Goal: Task Accomplishment & Management: Manage account settings

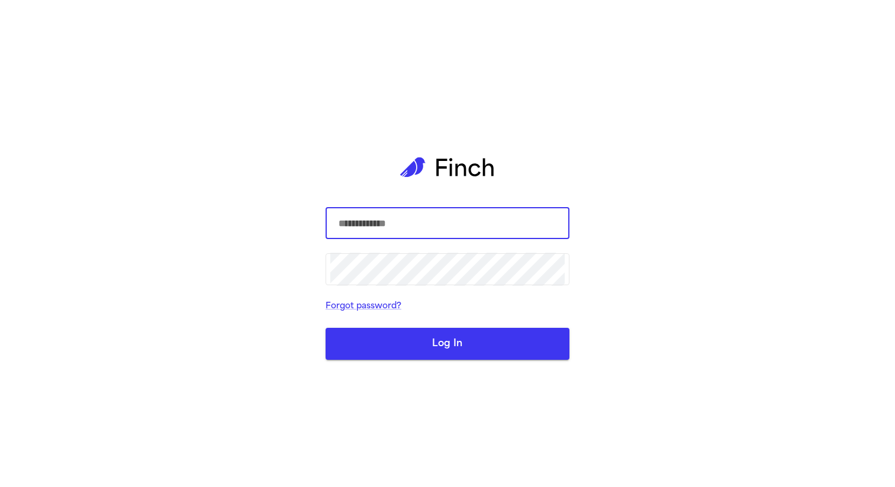
click at [0, 486] on com-1password-button at bounding box center [0, 487] width 0 height 0
type input "**********"
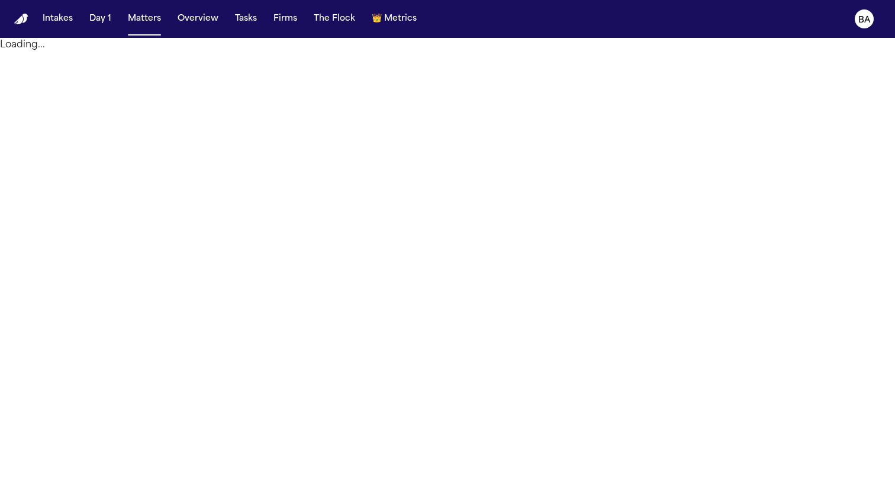
click at [245, 20] on button "Tasks" at bounding box center [245, 18] width 31 height 21
